Goal: Task Accomplishment & Management: Manage account settings

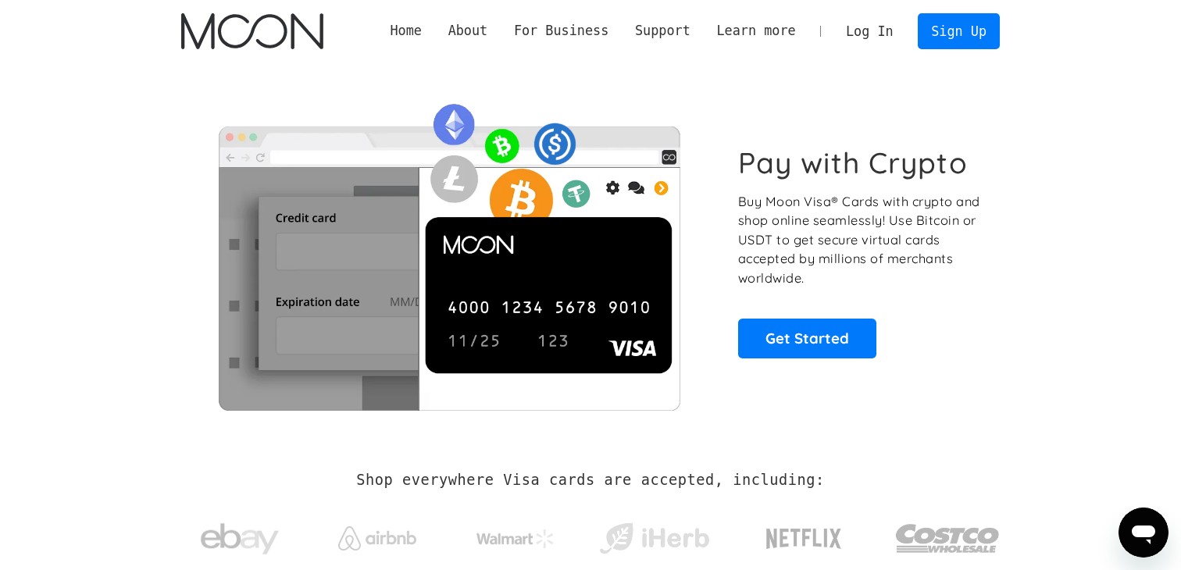
click at [896, 35] on link "Log In" at bounding box center [869, 31] width 73 height 34
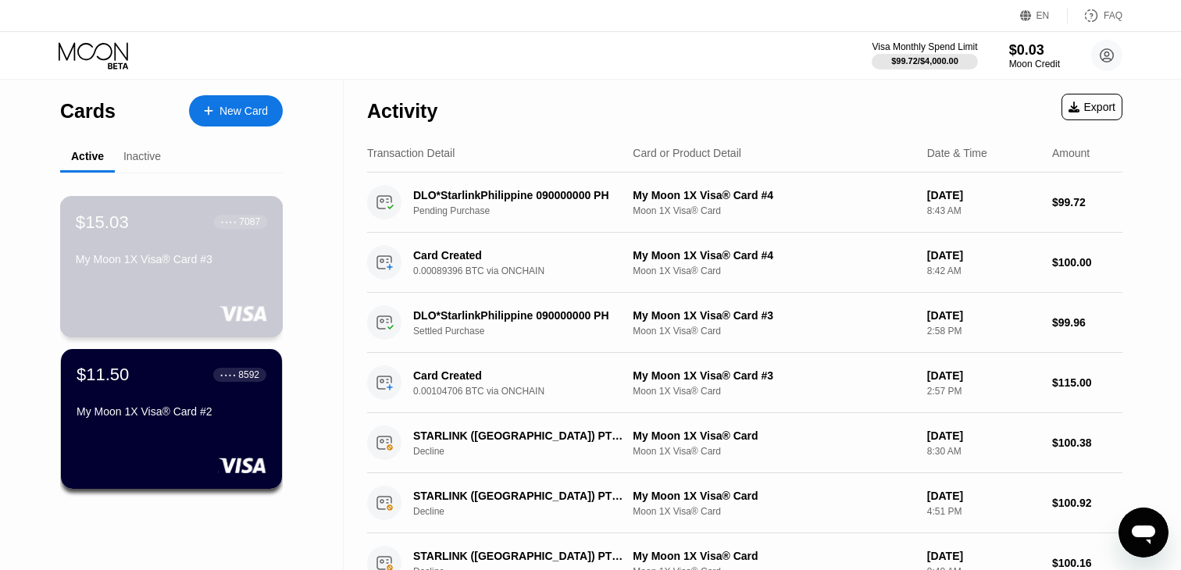
click at [112, 240] on div "$15.03 ● ● ● ● 7087 My Moon 1X Visa® Card #3" at bounding box center [171, 242] width 191 height 60
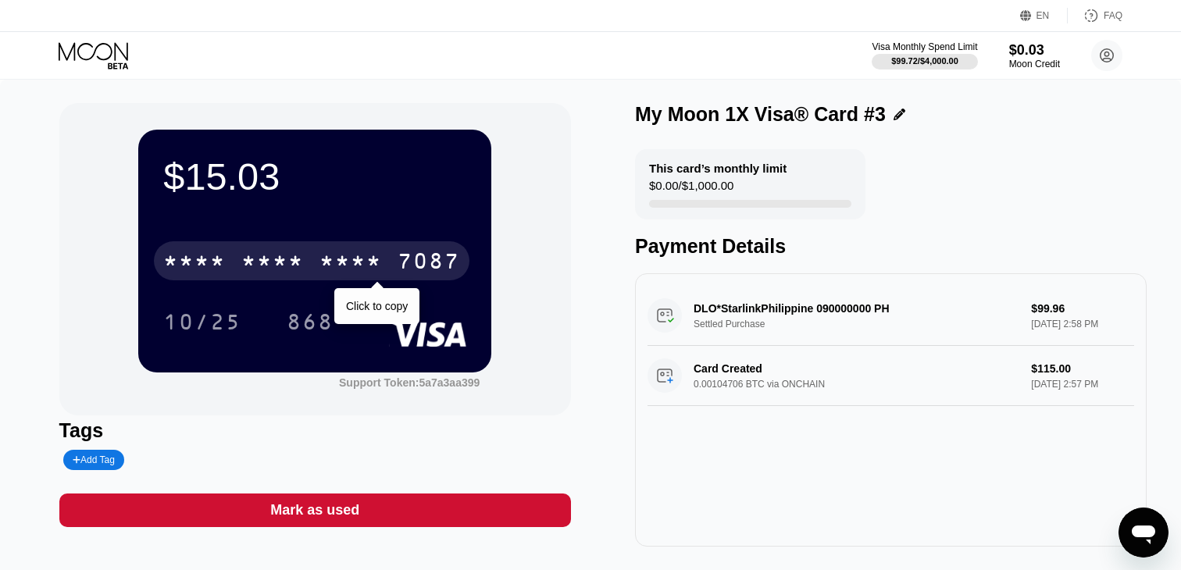
click at [366, 258] on div "* * * *" at bounding box center [350, 263] width 62 height 25
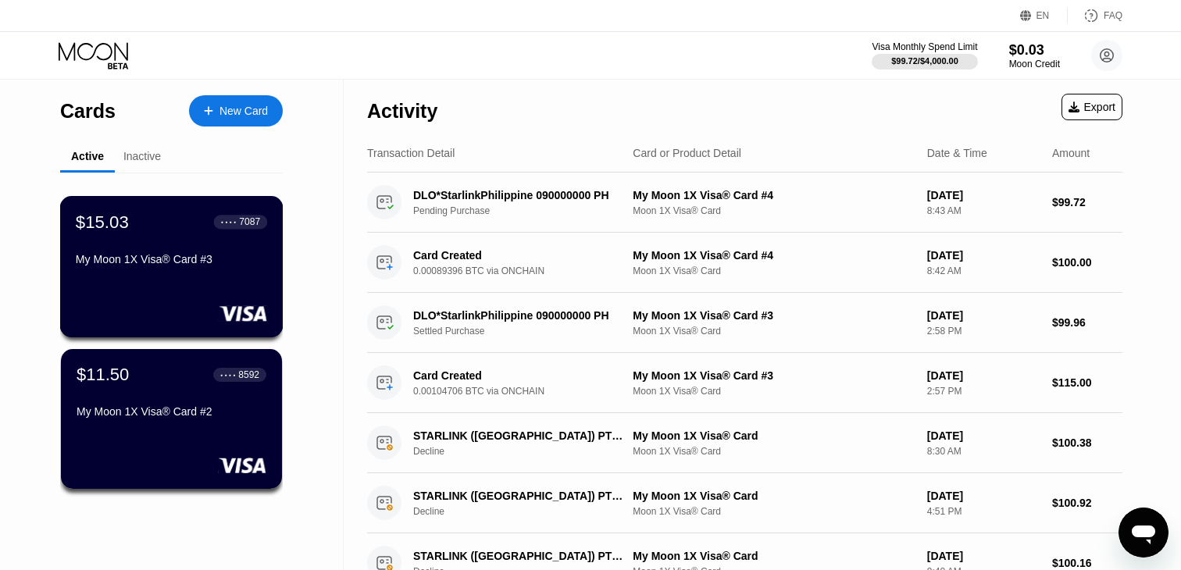
click at [152, 362] on div "$11.50 ● ● ● ● 8592 My Moon 1X Visa® Card #2" at bounding box center [171, 419] width 221 height 140
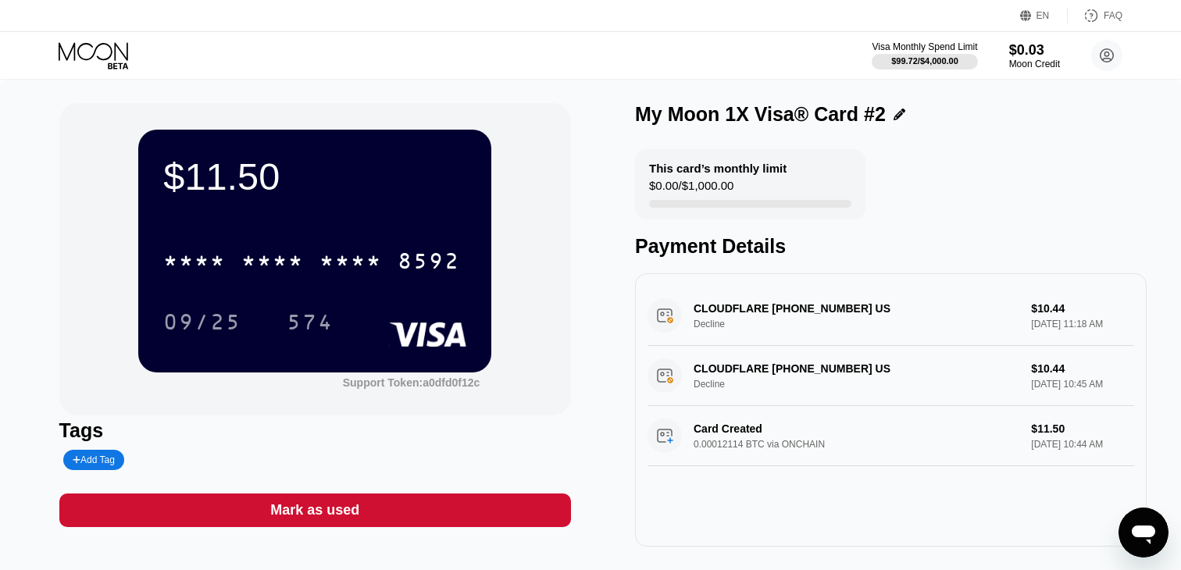
click at [570, 60] on div "Visa Monthly Spend Limit $99.72 / $4,000.00 $0.03 Moon Credit sailinsoulz@gmail…" at bounding box center [590, 55] width 1181 height 47
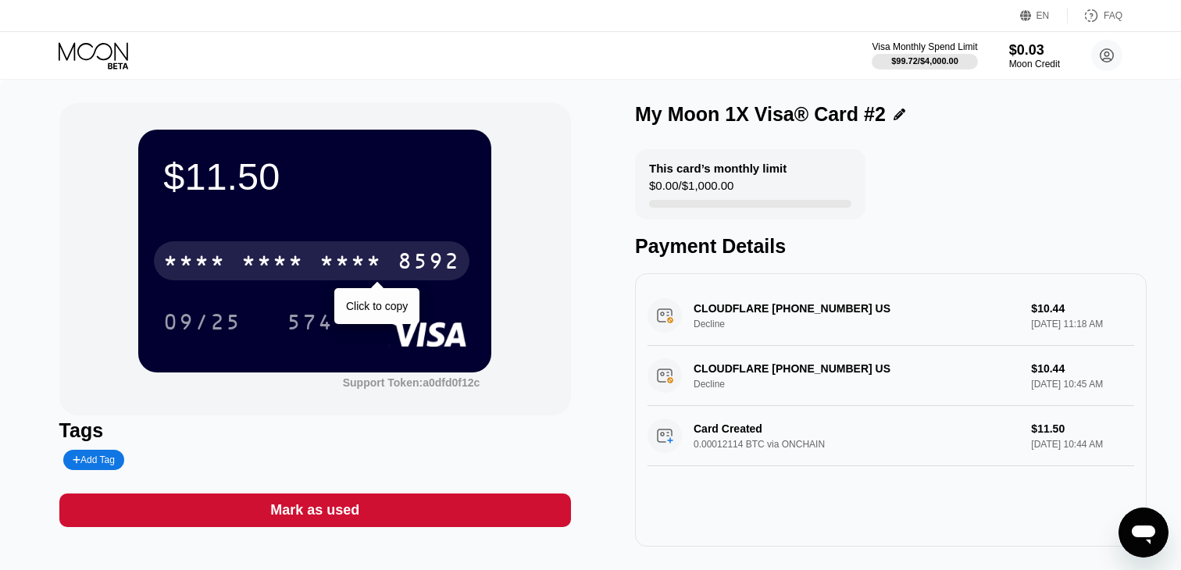
click at [384, 241] on div "* * * * * * * * * * * * 8592" at bounding box center [312, 260] width 316 height 39
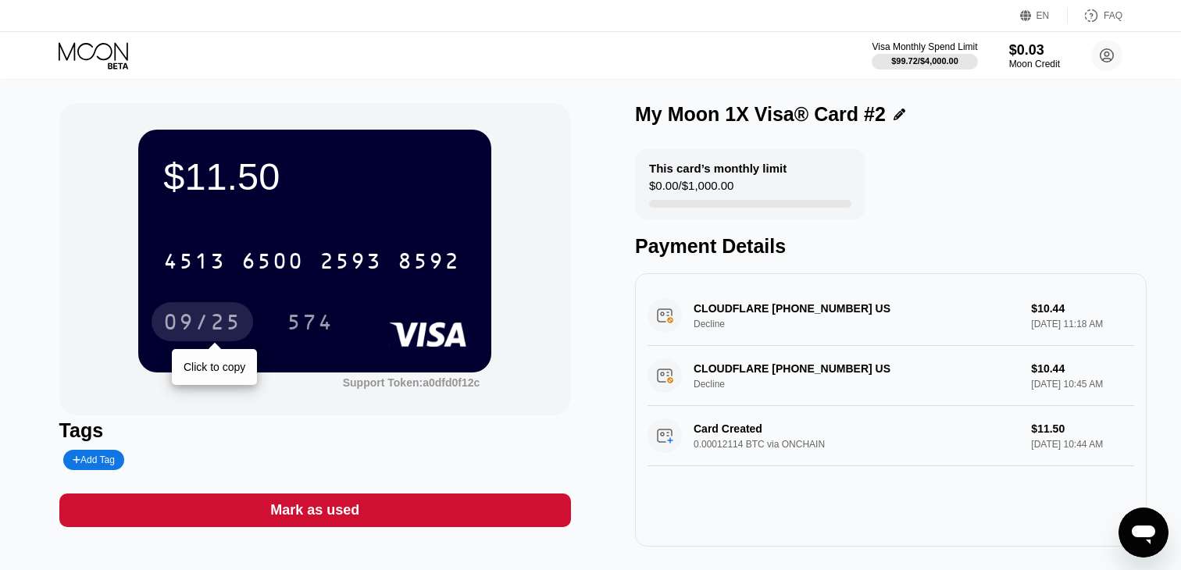
click at [208, 326] on div "09/25" at bounding box center [202, 324] width 78 height 25
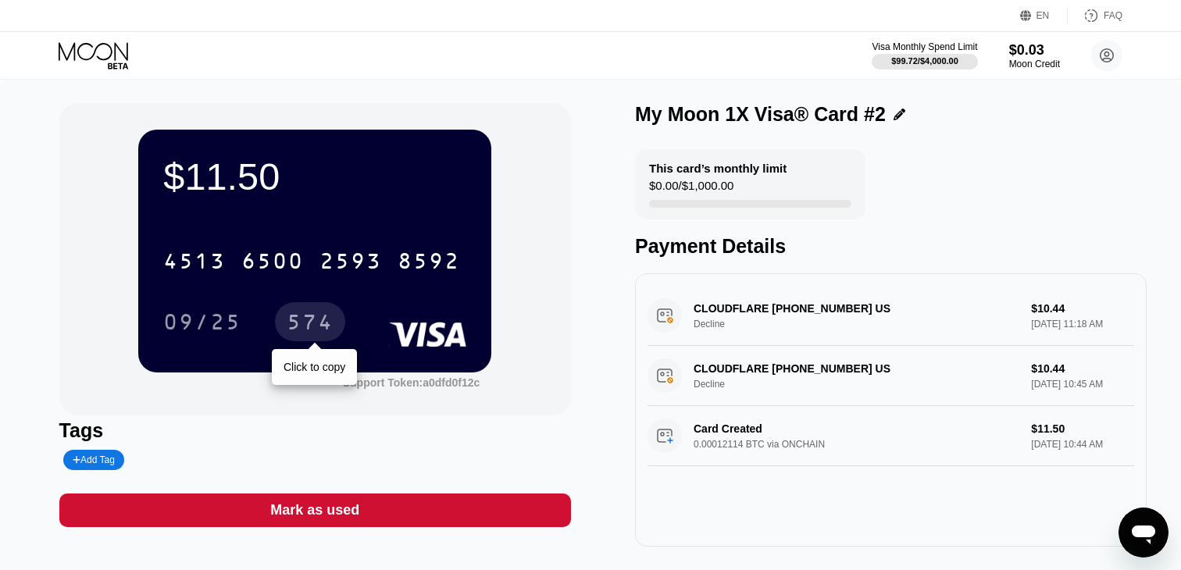
click at [302, 326] on div "574" at bounding box center [310, 324] width 47 height 25
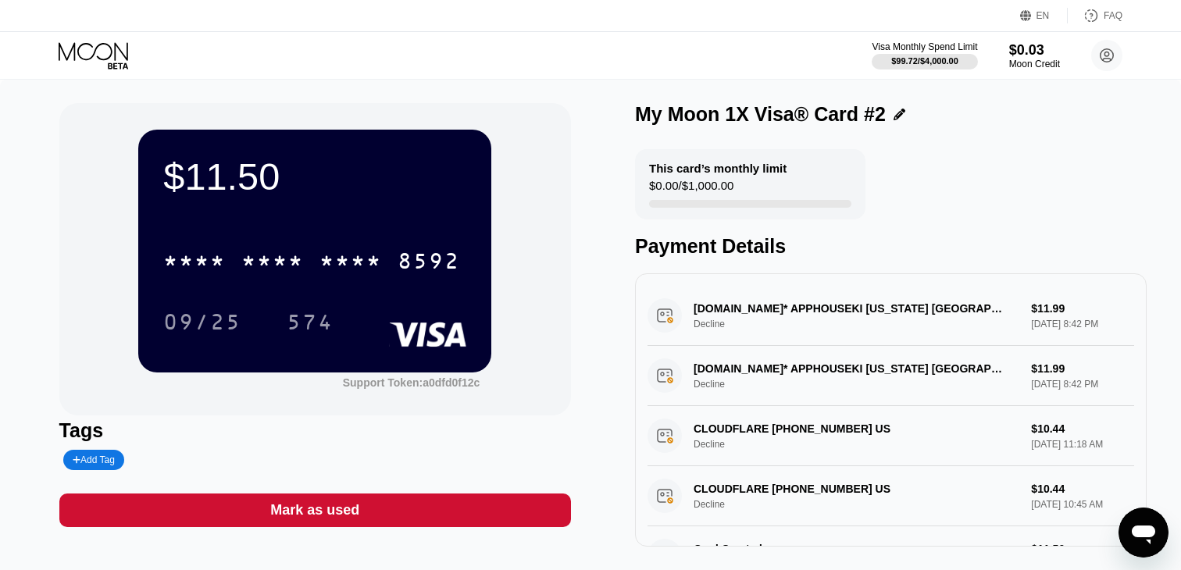
click at [757, 324] on div "[DOMAIN_NAME]* APPHOUSEKI [US_STATE] [GEOGRAPHIC_DATA] Decline $11.99 [DATE] 8:…" at bounding box center [891, 316] width 487 height 60
click at [755, 314] on div "[DOMAIN_NAME]* APPHOUSEKI [US_STATE] [GEOGRAPHIC_DATA] Decline $11.99 [DATE] 8:…" at bounding box center [891, 316] width 487 height 60
